Goal: Obtain resource: Download file/media

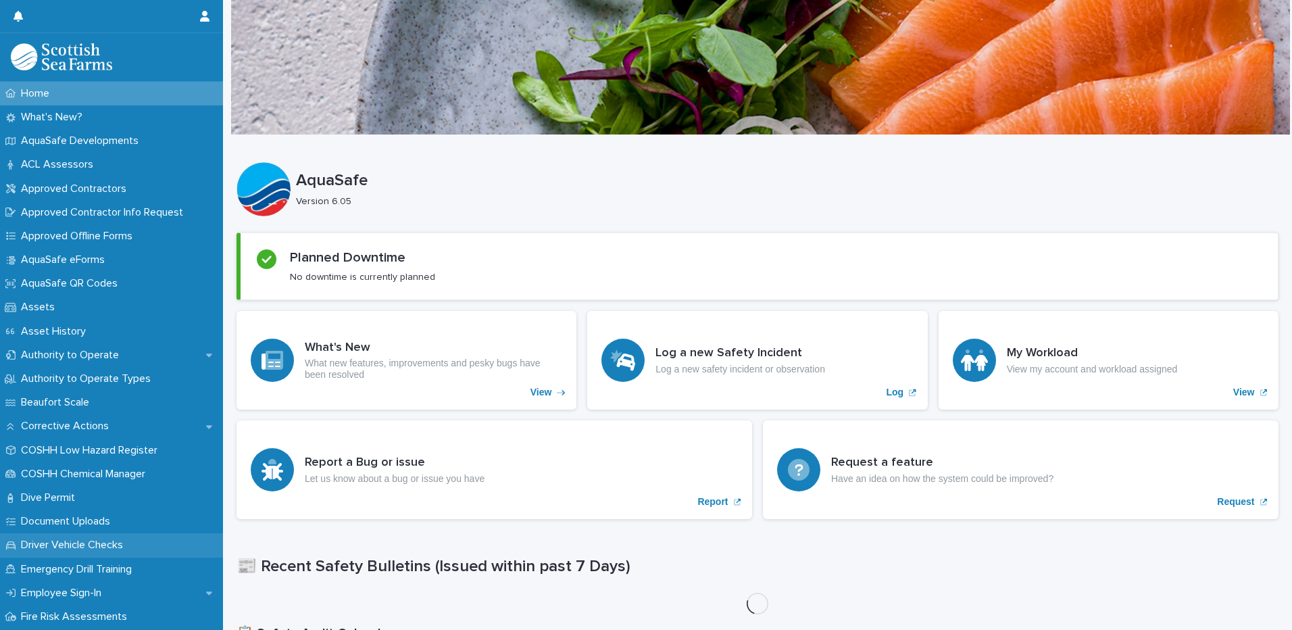
click at [213, 534] on div "Driver Vehicle Checks" at bounding box center [111, 545] width 223 height 24
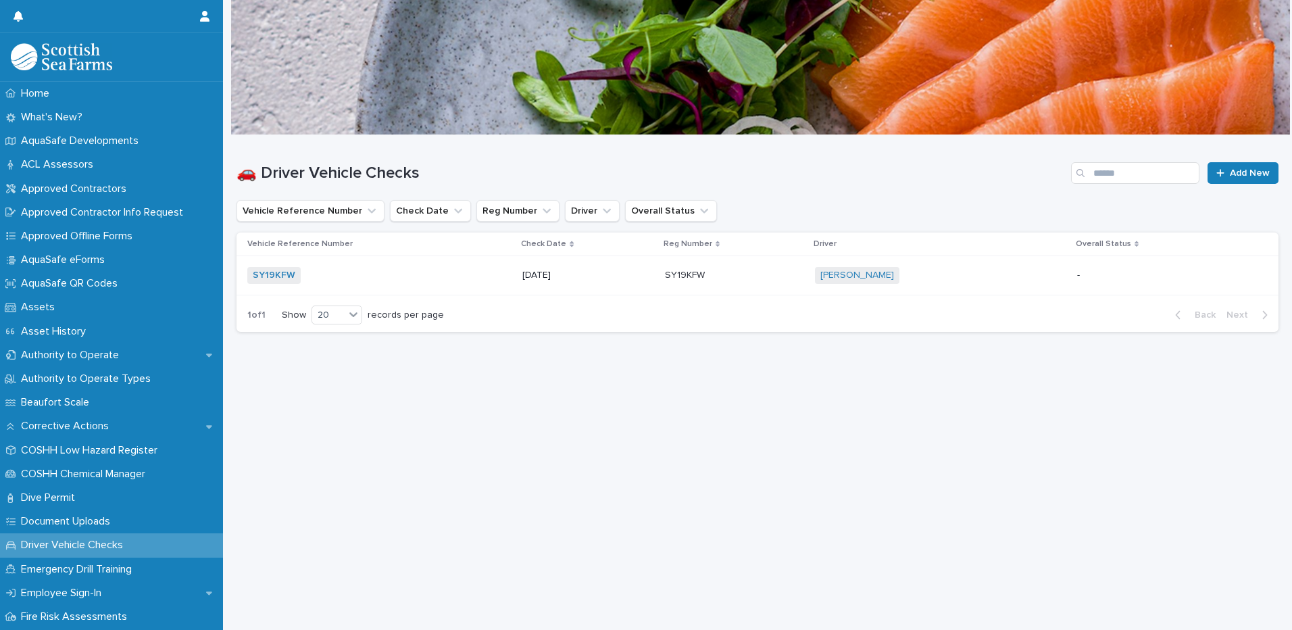
click at [213, 534] on div "Driver Vehicle Checks" at bounding box center [111, 545] width 223 height 24
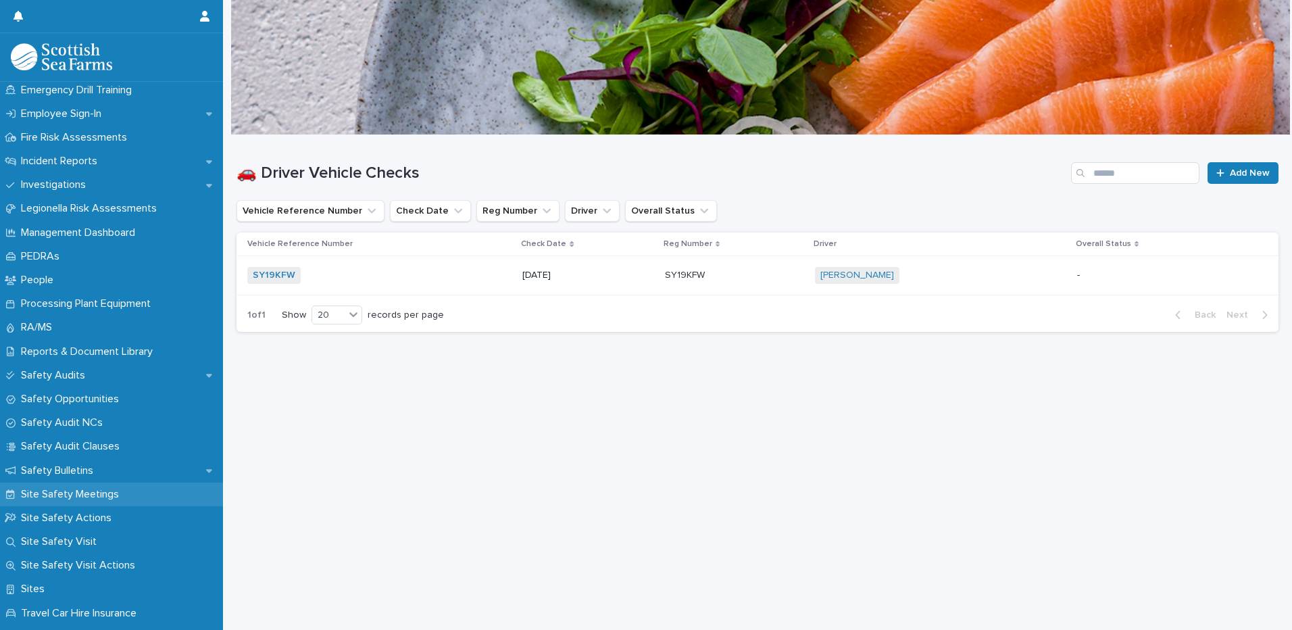
click at [120, 495] on p "Site Safety Meetings" at bounding box center [73, 494] width 114 height 13
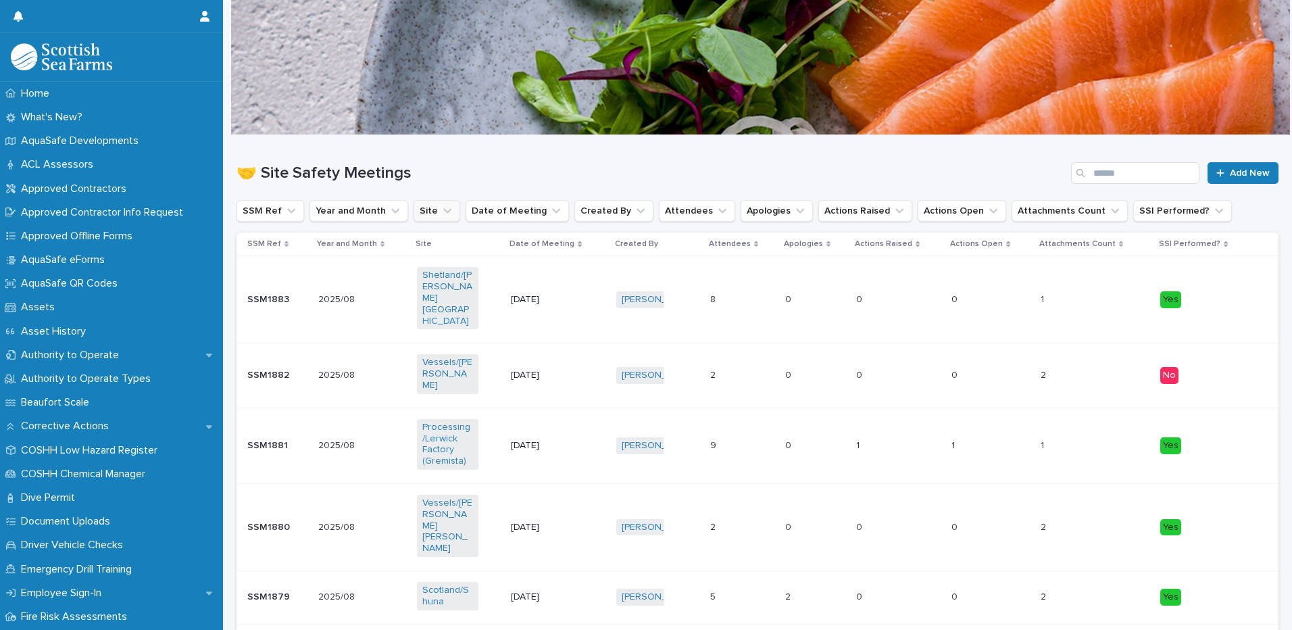
click at [440, 215] on icon "Site" at bounding box center [447, 211] width 14 height 14
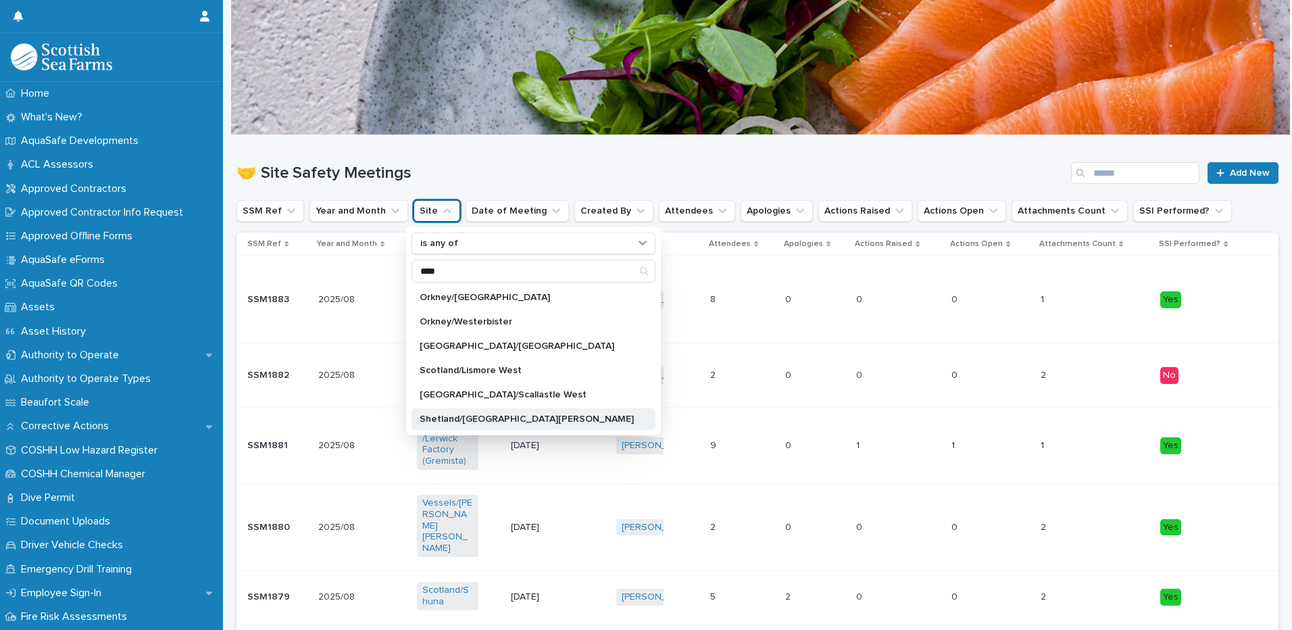
type input "****"
click at [475, 417] on p "Shetland/[GEOGRAPHIC_DATA][PERSON_NAME]" at bounding box center [526, 418] width 214 height 9
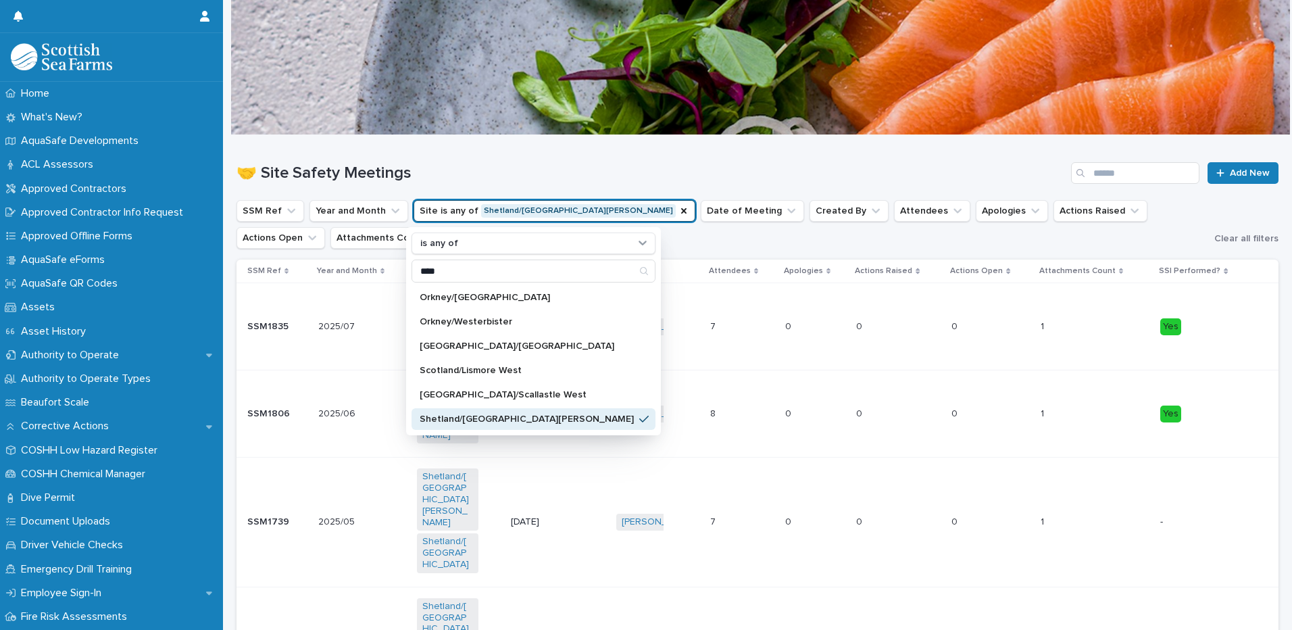
click at [528, 170] on h1 "🤝 Site Safety Meetings" at bounding box center [650, 173] width 829 height 20
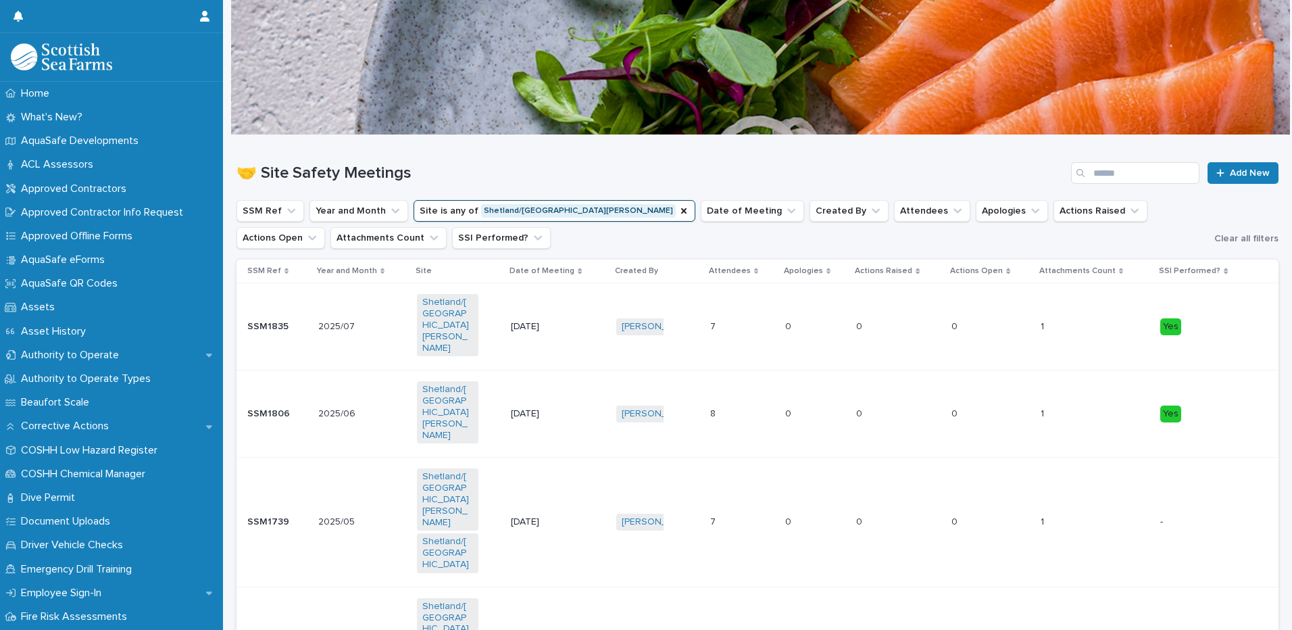
click at [378, 321] on p at bounding box center [348, 326] width 61 height 11
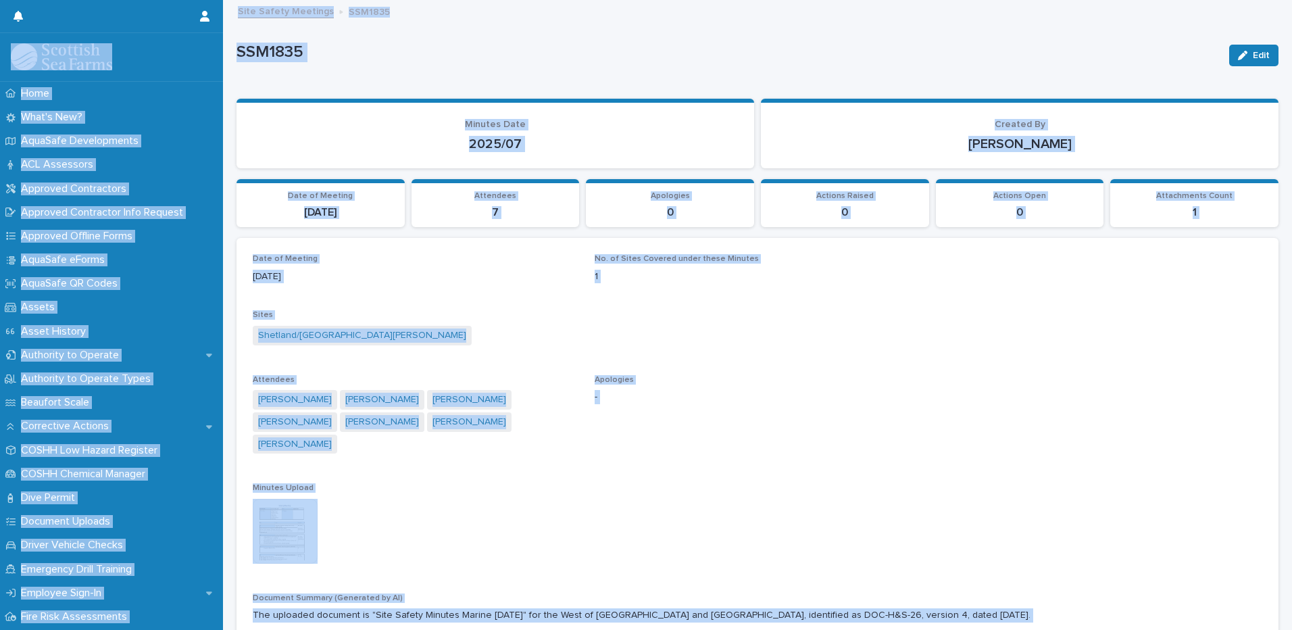
drag, startPoint x: 378, startPoint y: 314, endPoint x: 557, endPoint y: 309, distance: 178.4
click at [557, 309] on div "Date of Meeting [DATE] No. of Sites Covered under these Minutes 1 Sites [GEOGRA…" at bounding box center [757, 517] width 1009 height 527
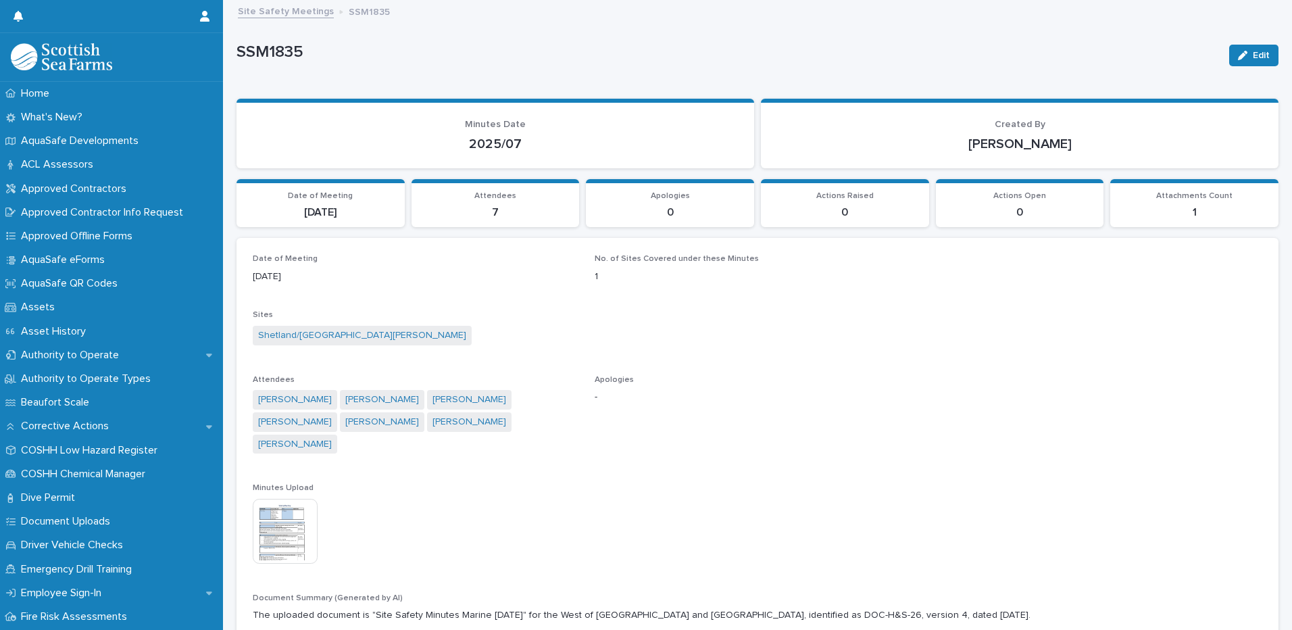
click at [288, 509] on img at bounding box center [285, 531] width 65 height 65
click at [288, 509] on body "Home What's New? AquaSafe Developments ACL Assessors Approved Contractors Appro…" at bounding box center [646, 315] width 1292 height 630
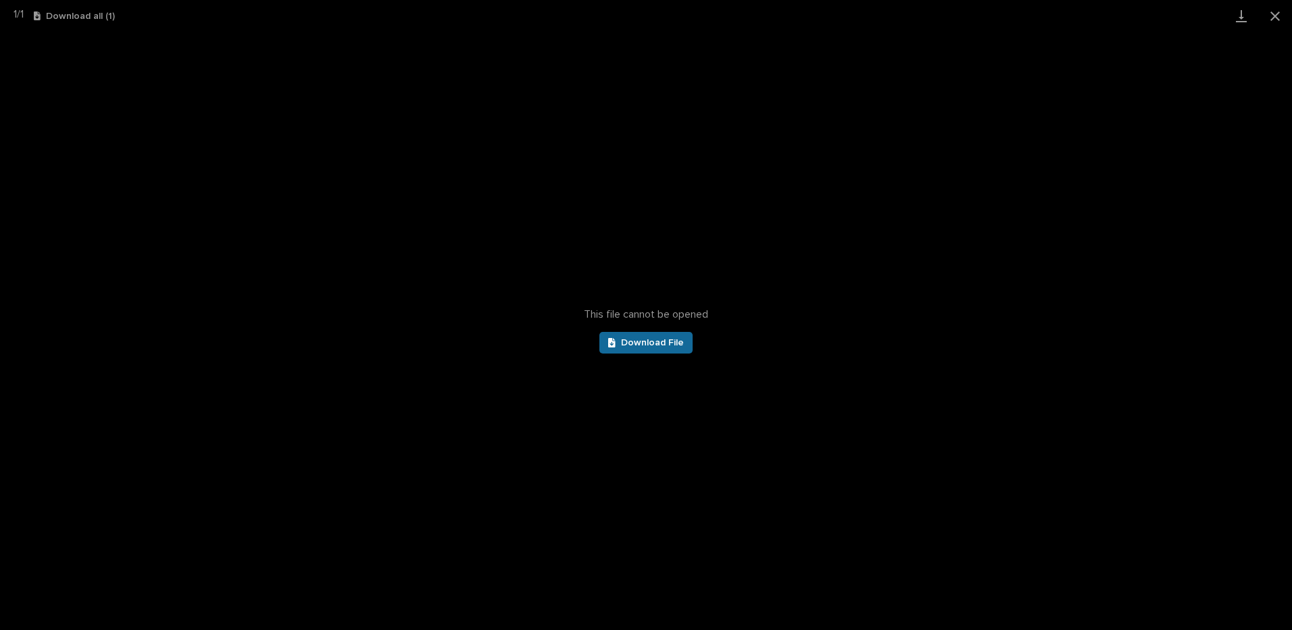
click at [644, 347] on span "Download File" at bounding box center [652, 342] width 63 height 9
